Goal: Task Accomplishment & Management: Manage account settings

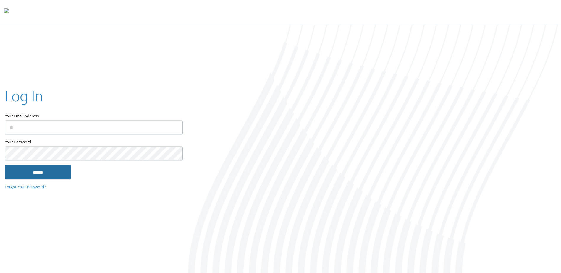
type input "**********"
click at [52, 170] on input "******" at bounding box center [38, 172] width 66 height 14
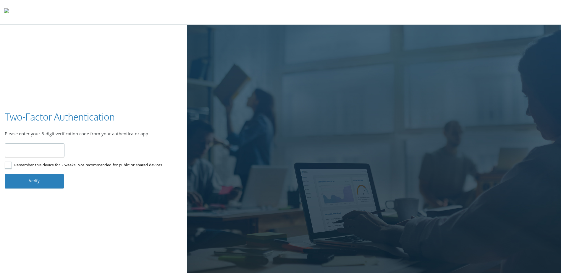
type input "******"
